Goal: Find specific page/section: Find specific page/section

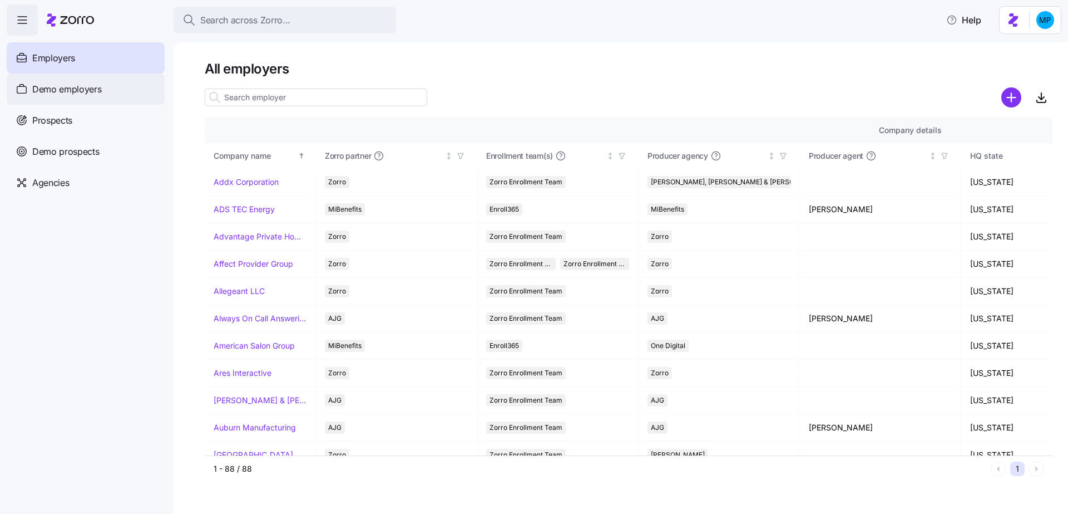
click at [89, 92] on span "Demo employers" at bounding box center [67, 89] width 70 height 14
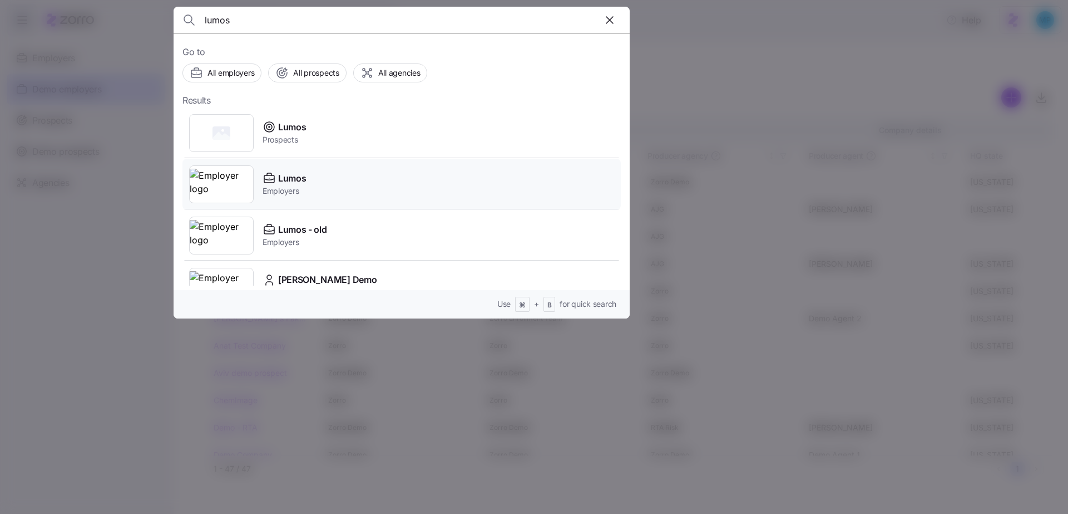
type input "lumos"
click at [344, 185] on div "Lumos Employers" at bounding box center [401, 184] width 438 height 51
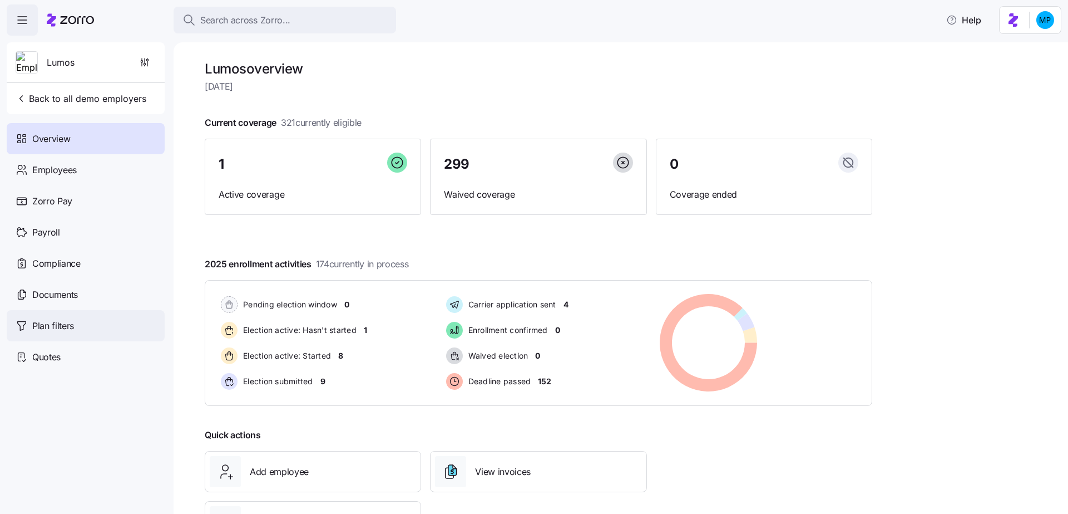
click at [64, 320] on span "Plan filters" at bounding box center [53, 326] width 42 height 14
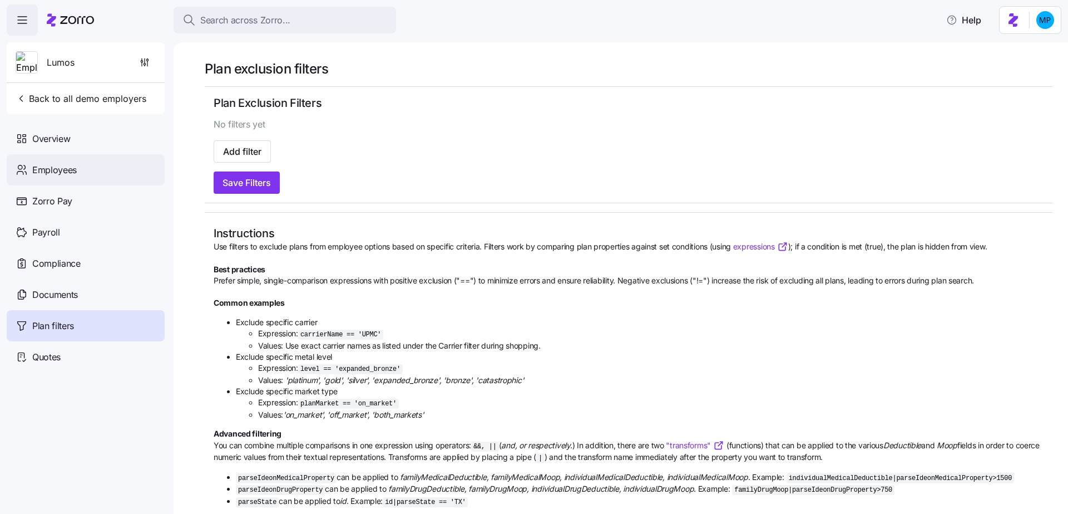
click at [95, 169] on div "Employees" at bounding box center [86, 169] width 158 height 31
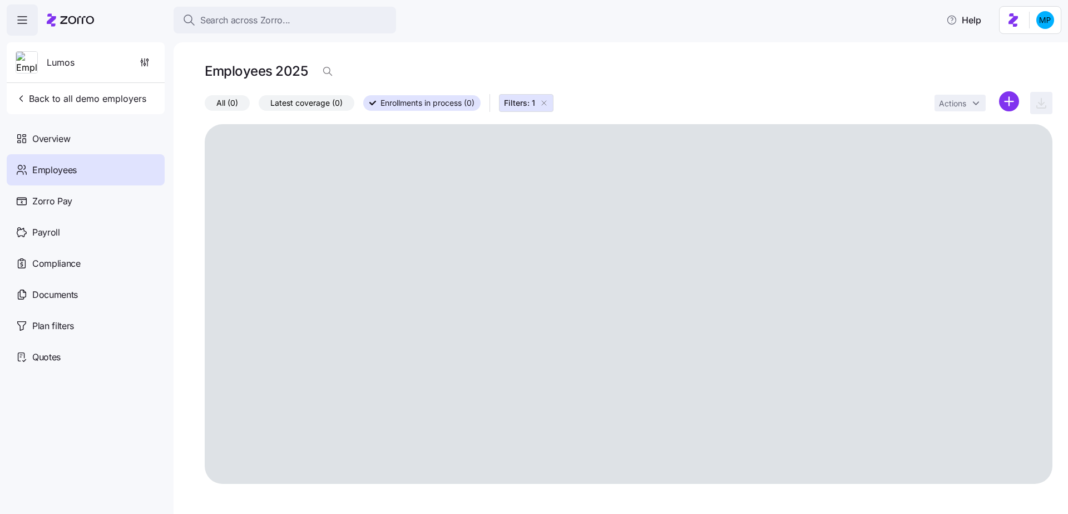
click at [548, 100] on icon "button" at bounding box center [544, 102] width 9 height 9
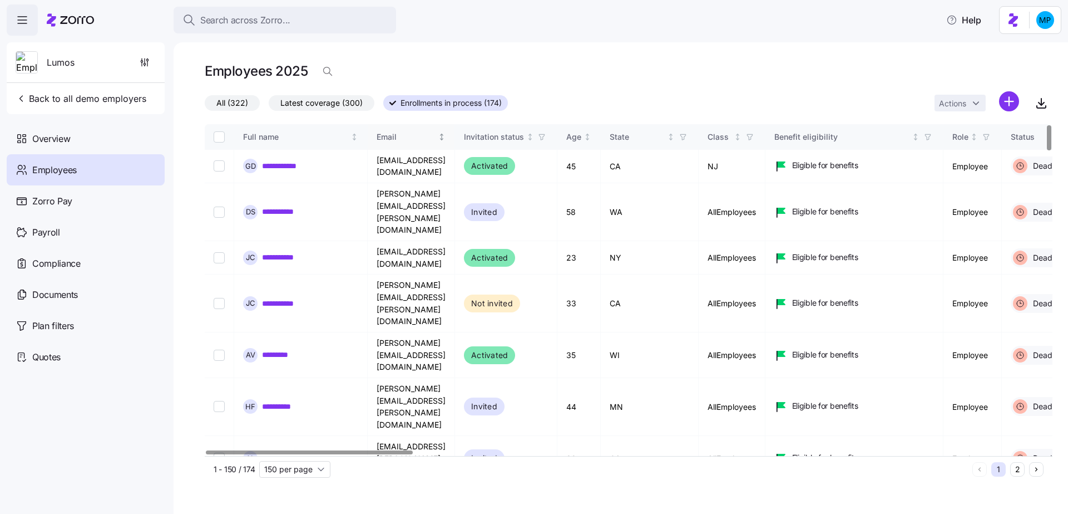
click at [455, 139] on th "Email" at bounding box center [411, 137] width 87 height 26
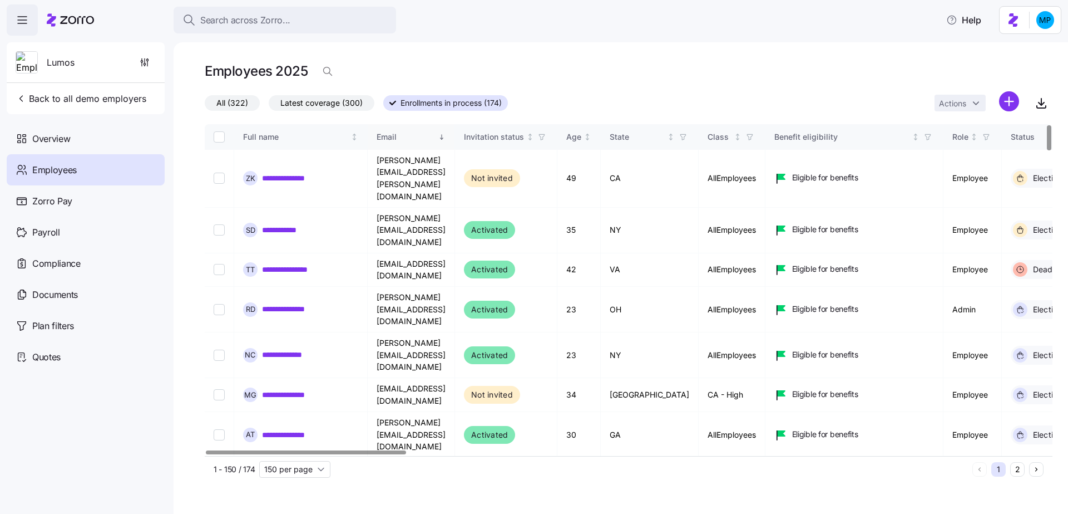
click at [446, 134] on icon "Sorted descending" at bounding box center [442, 137] width 8 height 8
